Goal: Ask a question

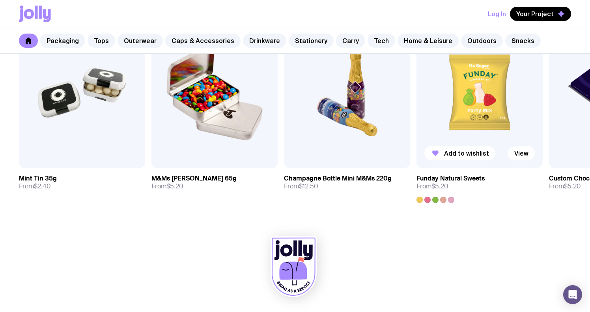
scroll to position [2769, 0]
click at [575, 294] on icon "Open Intercom Messenger" at bounding box center [572, 294] width 9 height 10
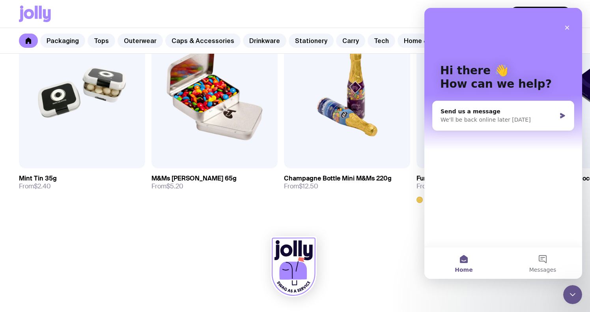
scroll to position [0, 0]
click at [509, 118] on div "We'll be back online later [DATE]" at bounding box center [499, 120] width 116 height 8
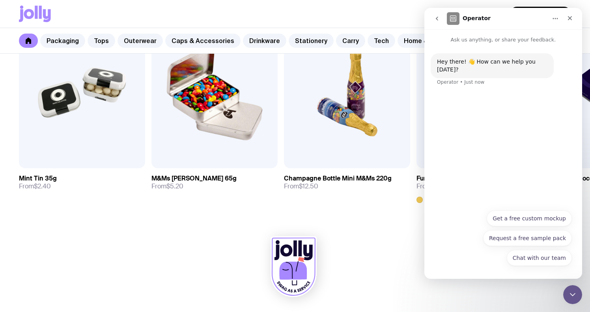
click at [509, 78] on div "Hey there! 👋 How can we help you [DATE]? Operator • Just now" at bounding box center [503, 74] width 145 height 42
click at [488, 200] on div "Hey there! 👋 How can we help you [DATE]? Operator • Just now" at bounding box center [503, 124] width 158 height 161
click at [534, 258] on button "Chat with our team" at bounding box center [539, 258] width 65 height 16
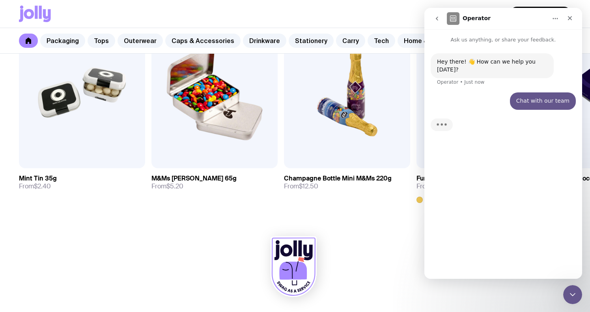
click at [465, 38] on p "Ask us anything, or share your feedback." at bounding box center [503, 36] width 158 height 15
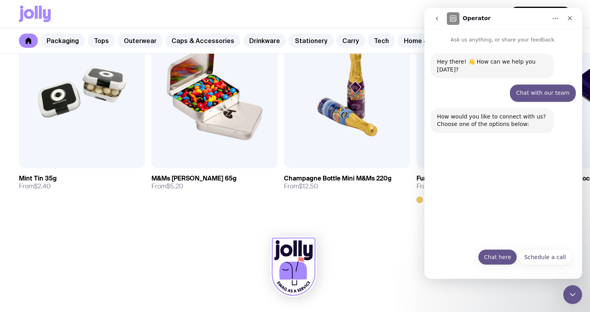
click at [497, 258] on button "Chat here" at bounding box center [497, 257] width 39 height 16
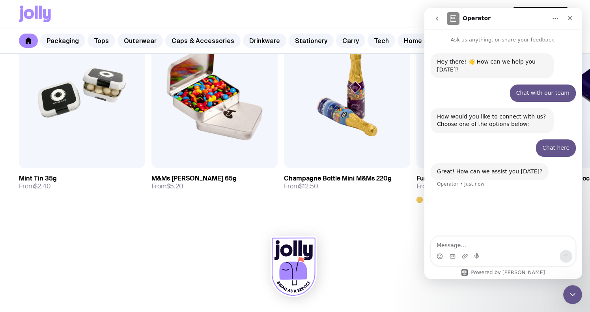
click at [291, 214] on section "Snacks See all Add to wishlist View Mint Tin 35g From $2.40 Add to wishlist Vie…" at bounding box center [295, 96] width 590 height 258
click at [273, 217] on section "Snacks See all Add to wishlist View Mint Tin 35g From $2.40 Add to wishlist Vie…" at bounding box center [295, 96] width 590 height 258
click at [448, 241] on textarea "Message…" at bounding box center [503, 242] width 144 height 13
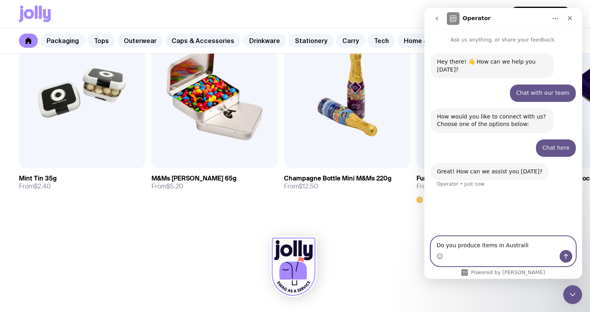
type textarea "Do you produce items in Austrailia"
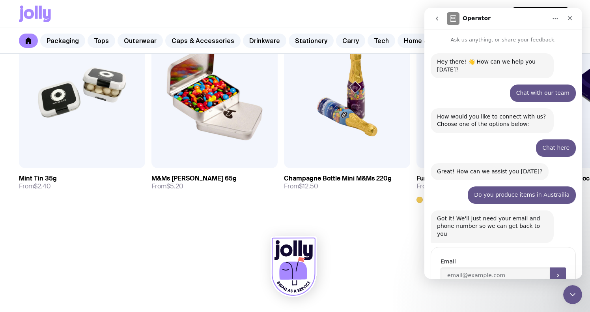
scroll to position [17, 0]
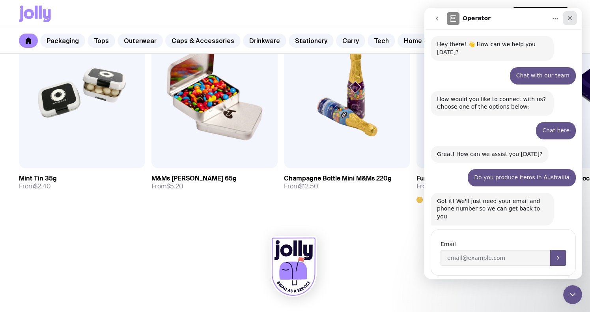
click at [571, 18] on icon "Close" at bounding box center [570, 18] width 6 height 6
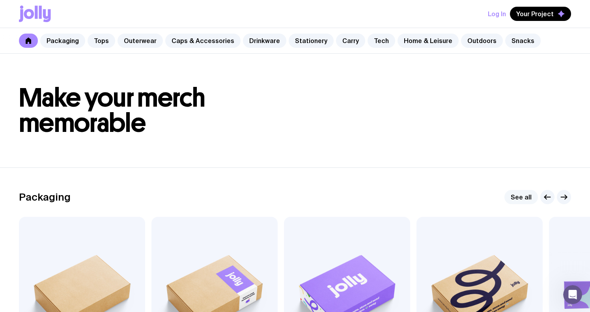
scroll to position [0, 0]
click at [573, 290] on icon "Open Intercom Messenger" at bounding box center [571, 293] width 13 height 13
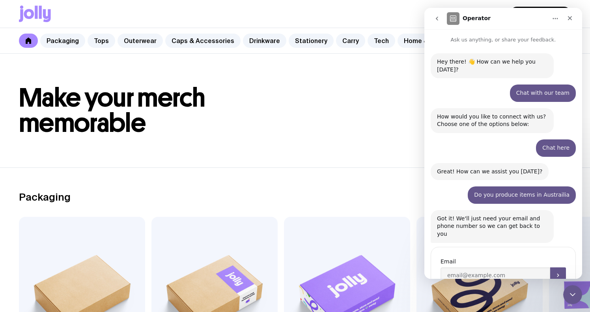
scroll to position [17, 0]
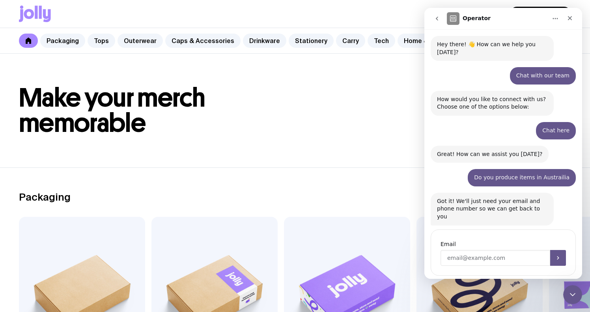
click at [483, 250] on input "Enter your email" at bounding box center [496, 258] width 110 height 16
type input "[EMAIL_ADDRESS][DOMAIN_NAME]"
click at [470, 180] on div "Do you produce items in Austrailia • Just now" at bounding box center [503, 181] width 145 height 24
click at [555, 250] on button "Submit" at bounding box center [558, 258] width 16 height 16
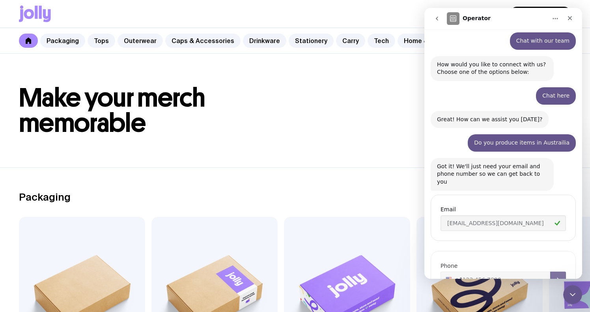
scroll to position [72, 0]
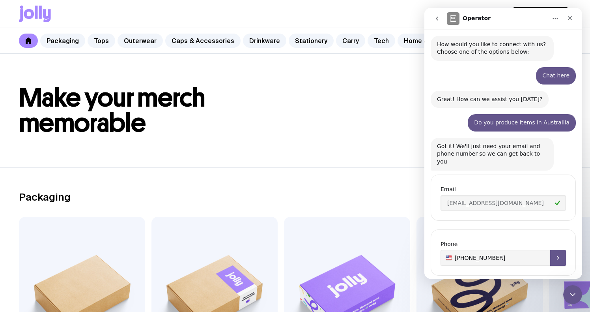
type input "[PHONE_NUMBER]"
click at [554, 250] on button "Submit" at bounding box center [558, 258] width 16 height 16
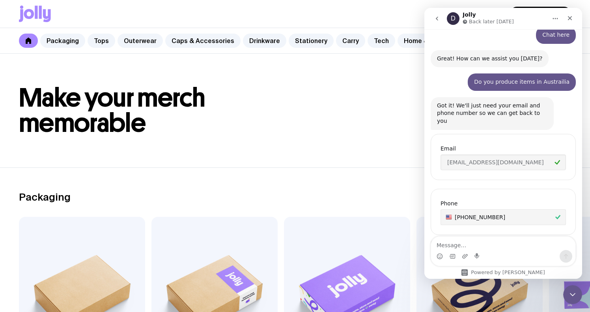
scroll to position [170, 0]
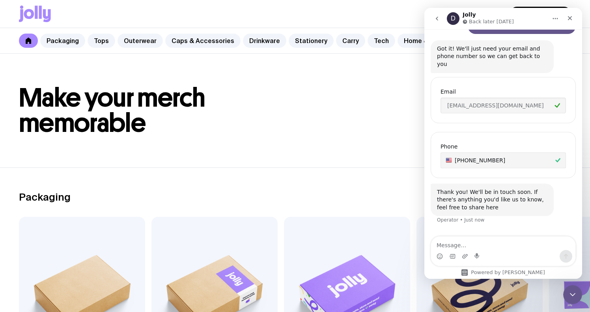
click at [343, 146] on header "Make your merch memorable" at bounding box center [295, 111] width 590 height 114
click at [570, 22] on div "Close" at bounding box center [570, 18] width 14 height 14
